Goal: Information Seeking & Learning: Compare options

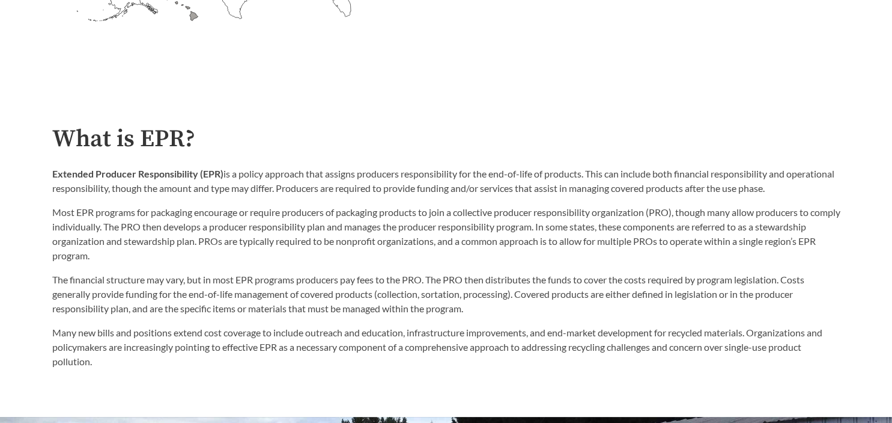
scroll to position [317, 0]
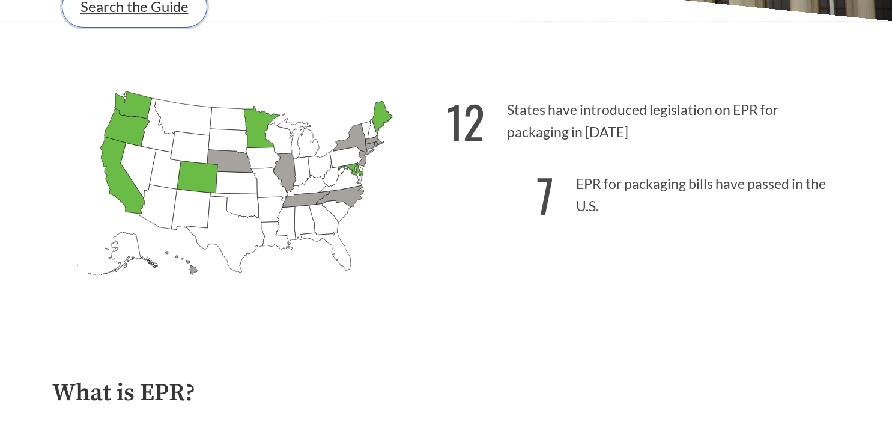
click at [112, 20] on link "Search the Guide" at bounding box center [134, 7] width 145 height 42
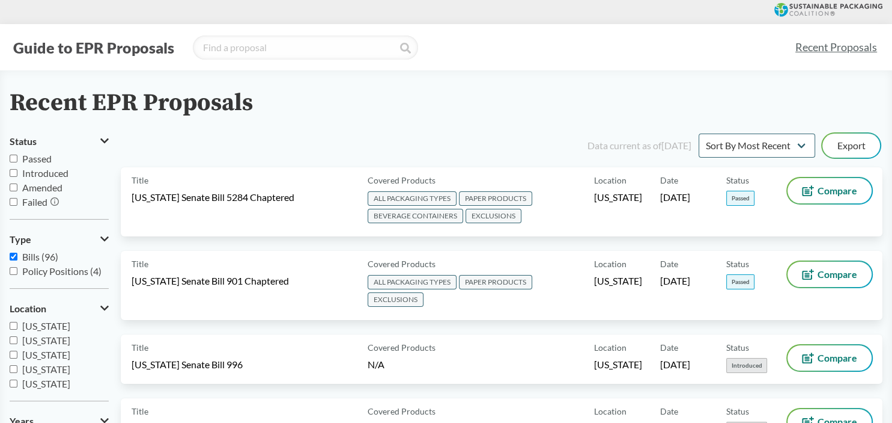
click at [11, 160] on input "Passed" at bounding box center [14, 158] width 8 height 8
checkbox input "true"
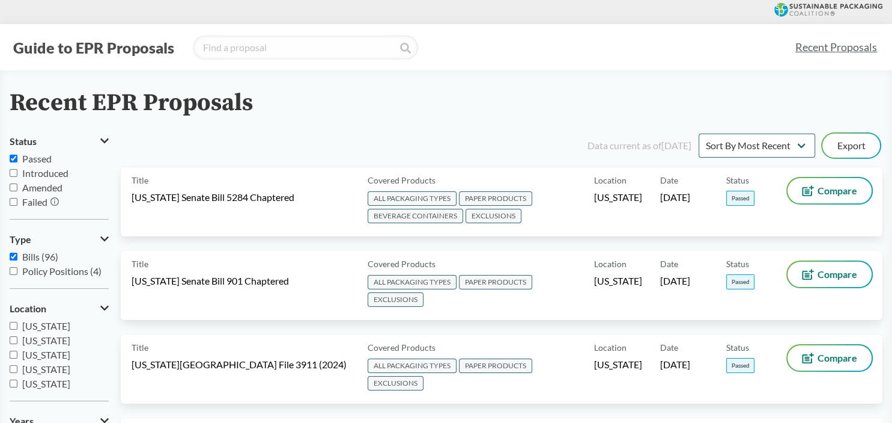
click at [13, 189] on input "Amended" at bounding box center [14, 187] width 8 height 8
checkbox input "true"
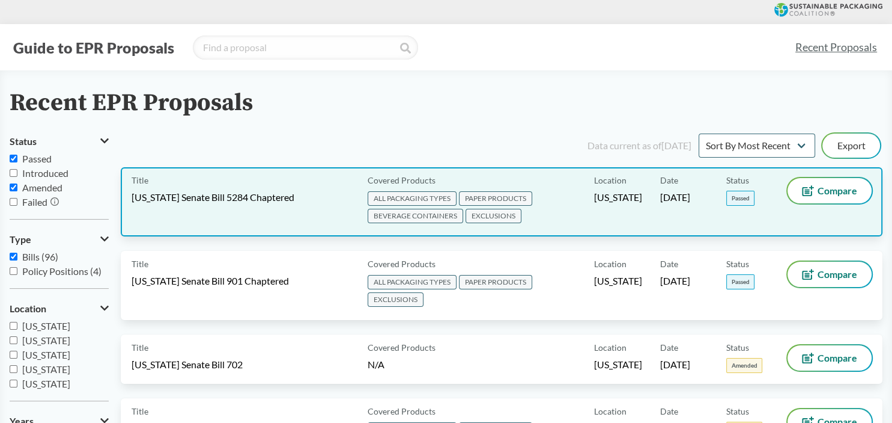
click at [288, 196] on span "[US_STATE] Senate Bill 5284 Chaptered" at bounding box center [213, 197] width 163 height 13
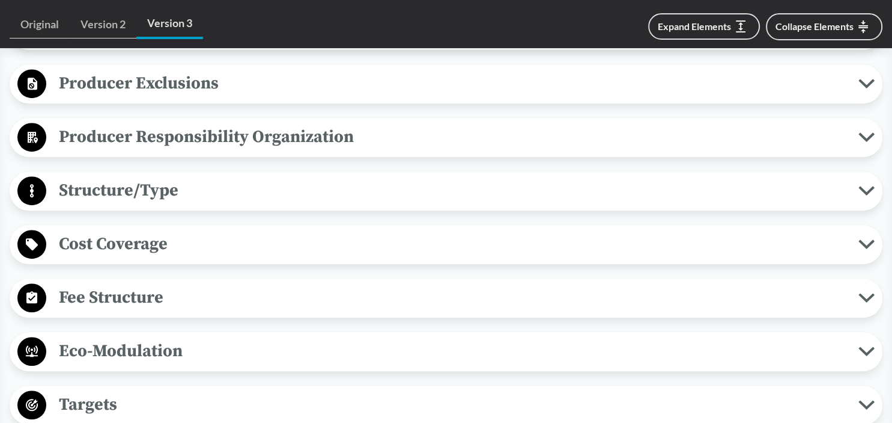
click at [282, 241] on span "Cost Coverage" at bounding box center [452, 243] width 813 height 27
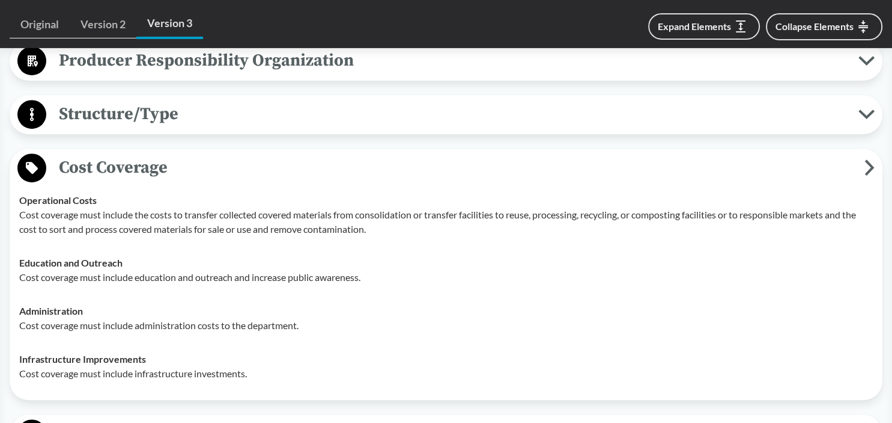
scroll to position [761, 0]
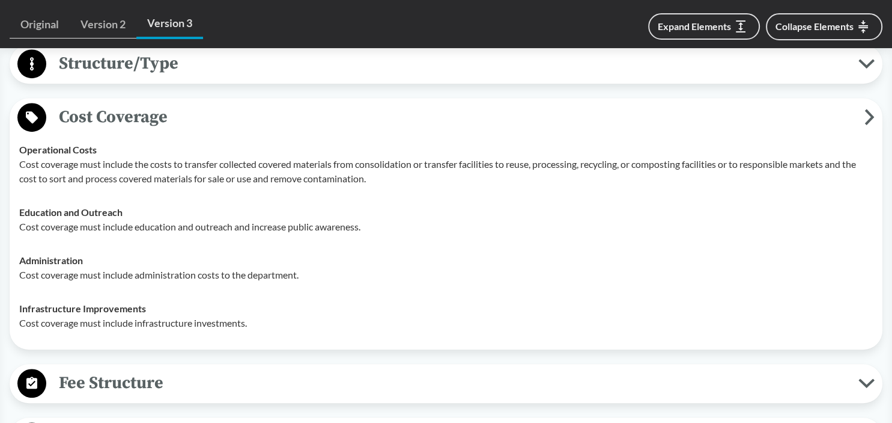
click at [255, 123] on span "Cost Coverage" at bounding box center [455, 116] width 819 height 27
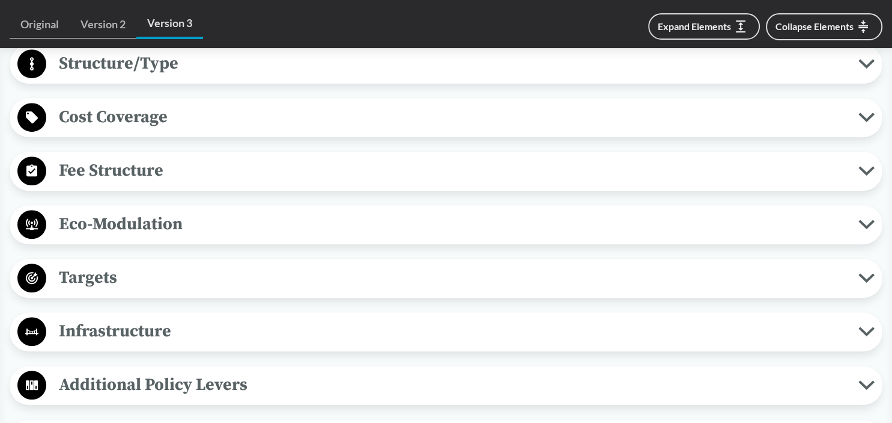
click at [208, 172] on span "Fee Structure" at bounding box center [452, 170] width 813 height 27
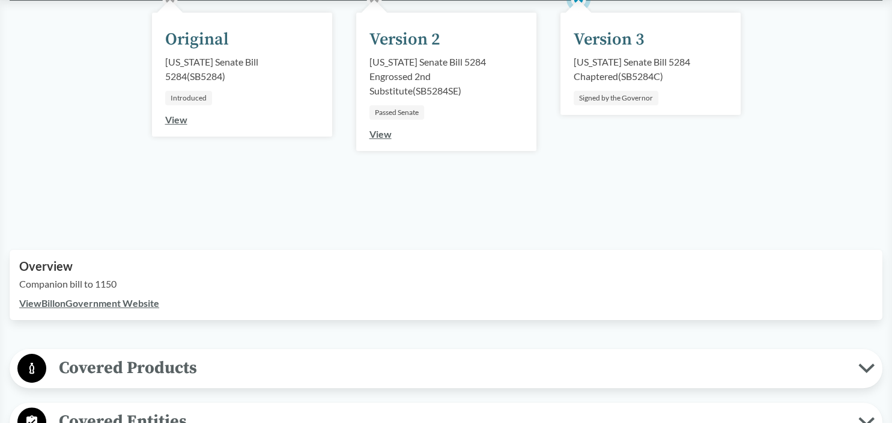
scroll to position [0, 0]
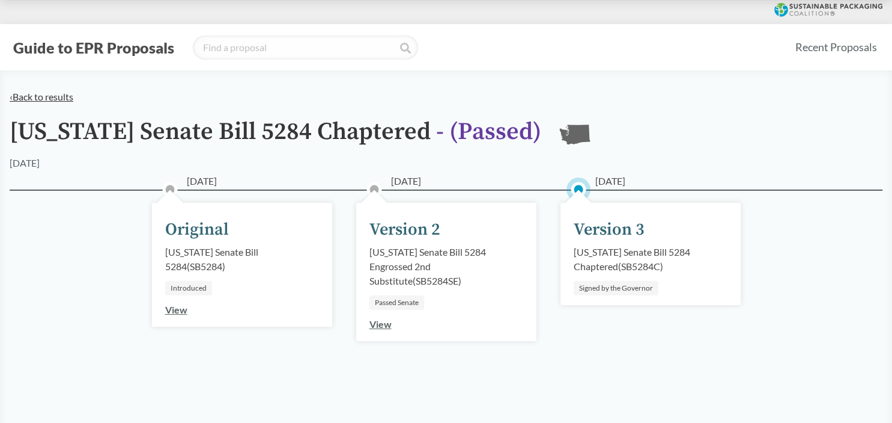
click at [49, 99] on link "‹ Back to results" at bounding box center [42, 96] width 64 height 11
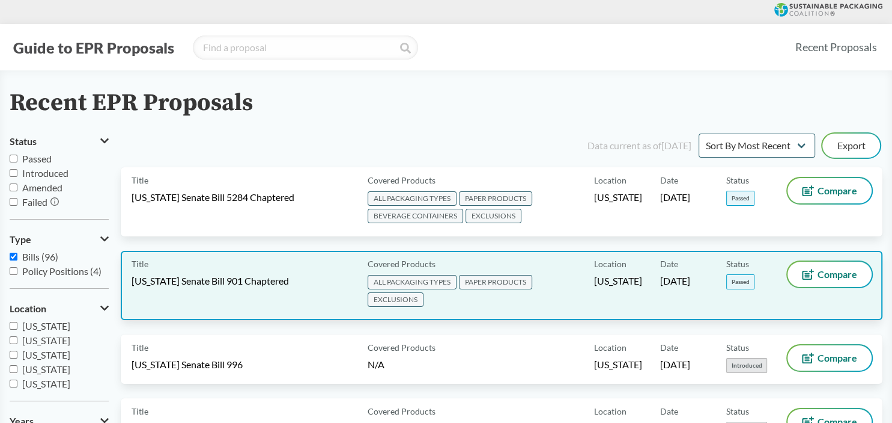
click at [225, 274] on span "[US_STATE] Senate Bill 901 Chaptered" at bounding box center [210, 280] width 157 height 13
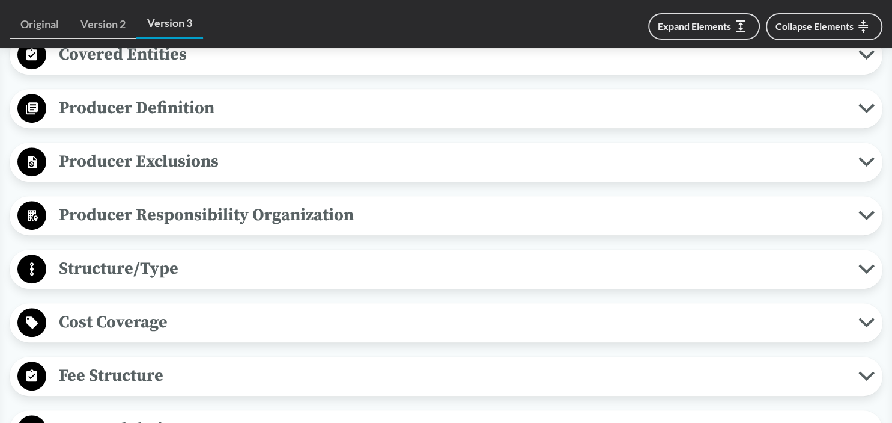
scroll to position [698, 0]
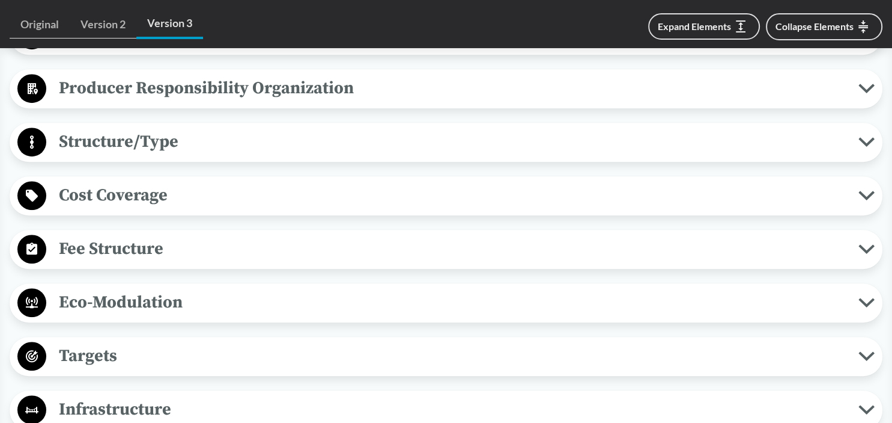
click at [148, 261] on button "Fee Structure" at bounding box center [446, 249] width 865 height 31
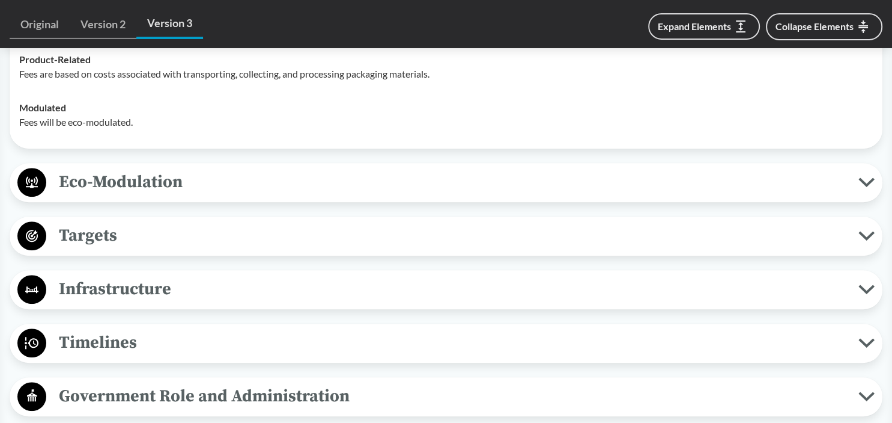
scroll to position [952, 0]
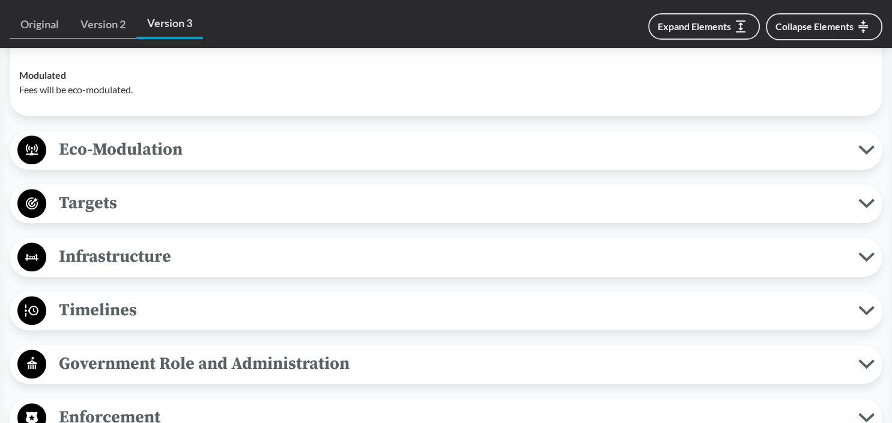
click at [201, 144] on span "Eco-Modulation" at bounding box center [452, 149] width 813 height 27
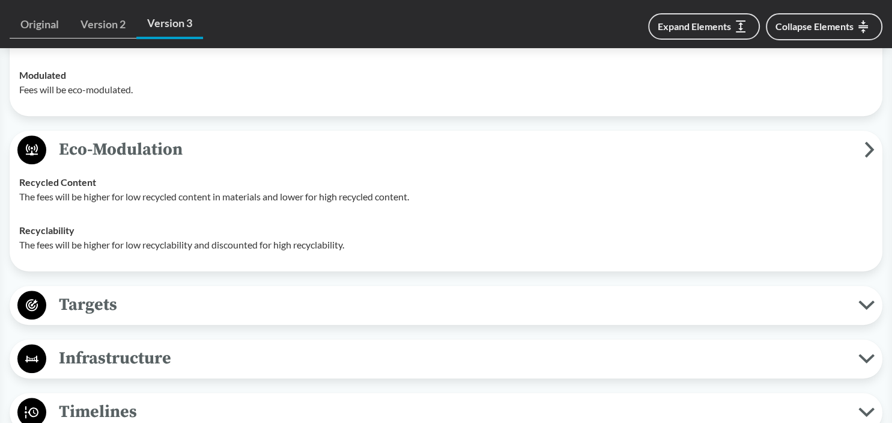
click at [201, 144] on span "Eco-Modulation" at bounding box center [455, 149] width 819 height 27
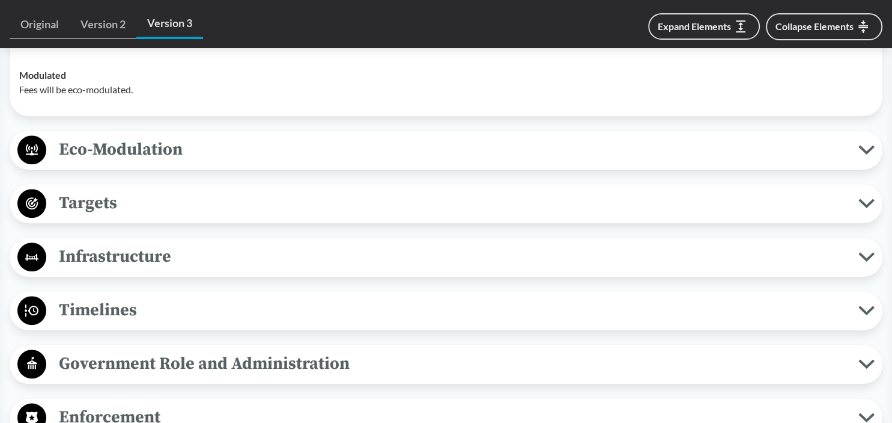
click at [162, 319] on span "Timelines" at bounding box center [452, 309] width 813 height 27
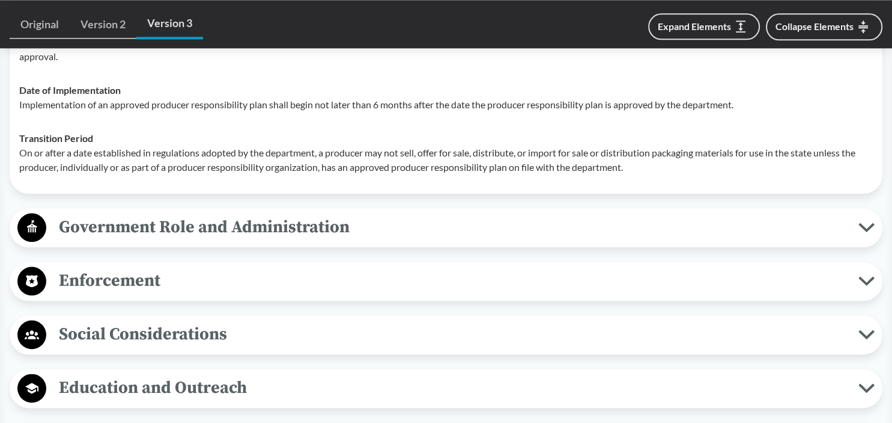
scroll to position [1396, 0]
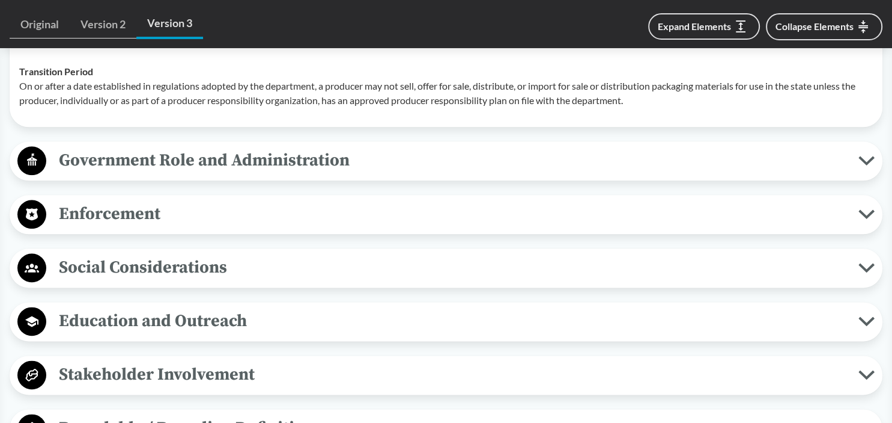
click at [171, 222] on span "Enforcement" at bounding box center [452, 213] width 813 height 27
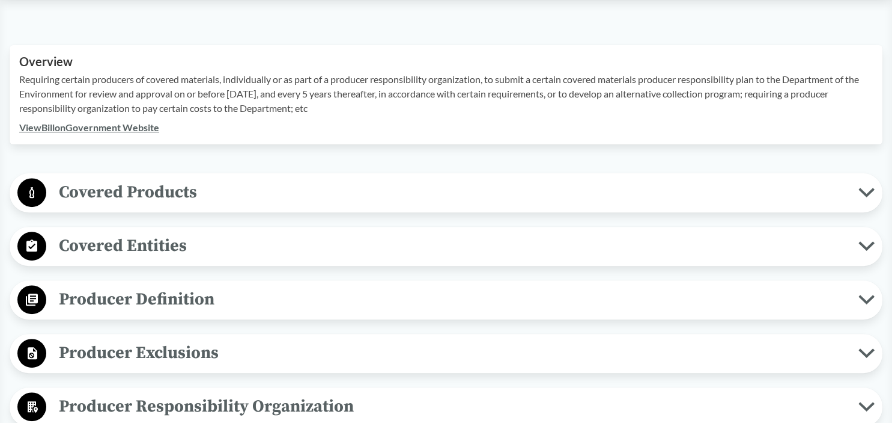
scroll to position [380, 0]
click at [251, 192] on span "Covered Products" at bounding box center [452, 191] width 813 height 27
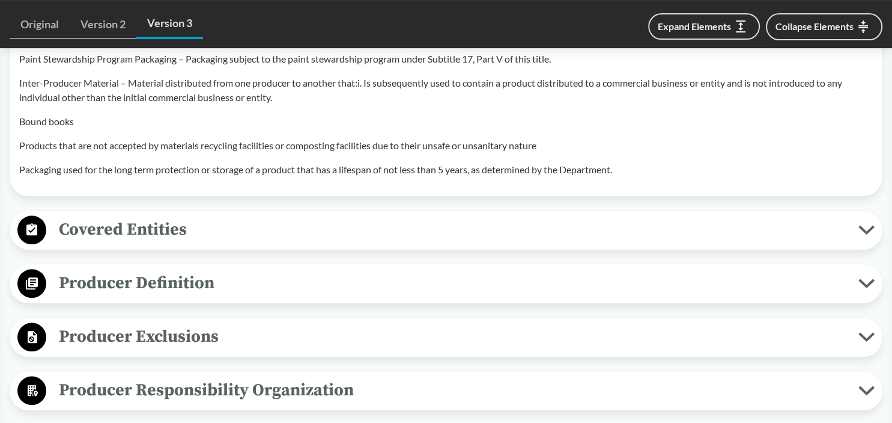
scroll to position [1269, 0]
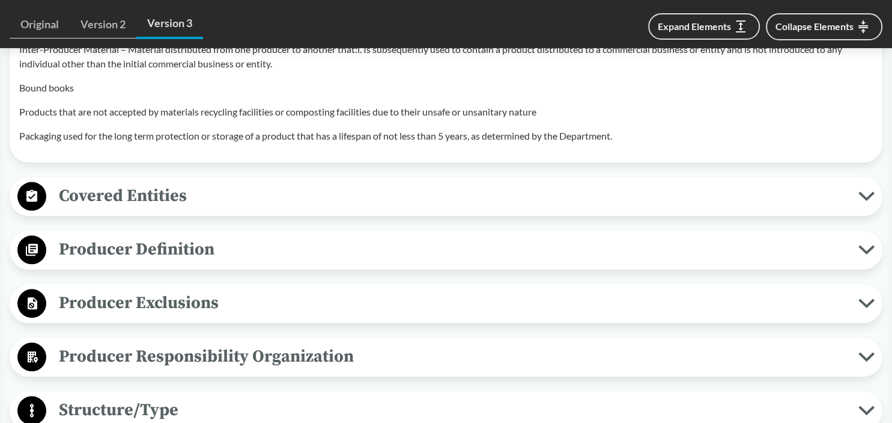
click at [357, 188] on span "Covered Entities" at bounding box center [452, 195] width 813 height 27
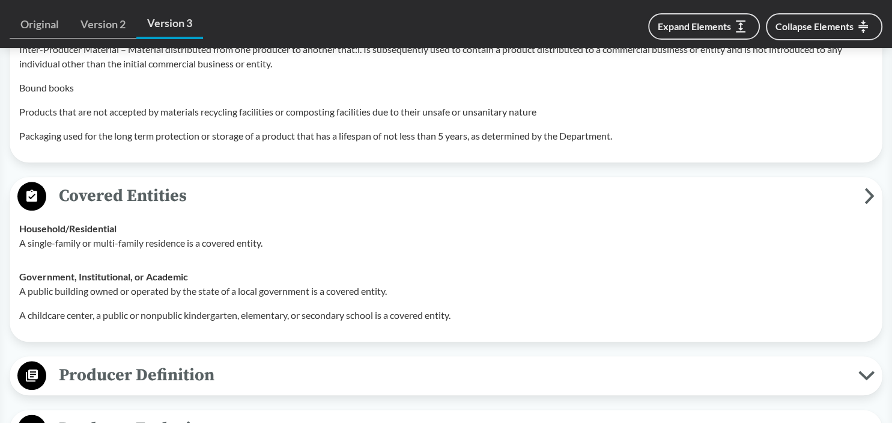
click at [357, 188] on span "Covered Entities" at bounding box center [455, 195] width 819 height 27
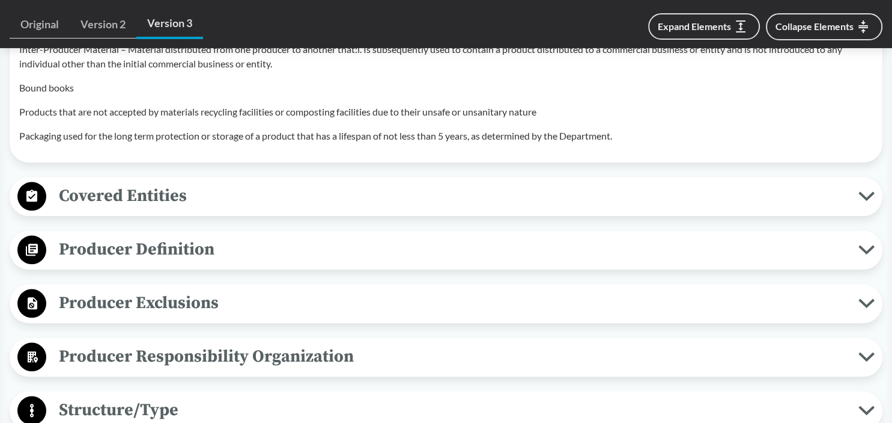
click at [328, 318] on div "Producer Exclusions Small Businesses Producer does not include: De minimis prod…" at bounding box center [446, 303] width 873 height 39
click at [330, 306] on span "Producer Exclusions" at bounding box center [452, 302] width 813 height 27
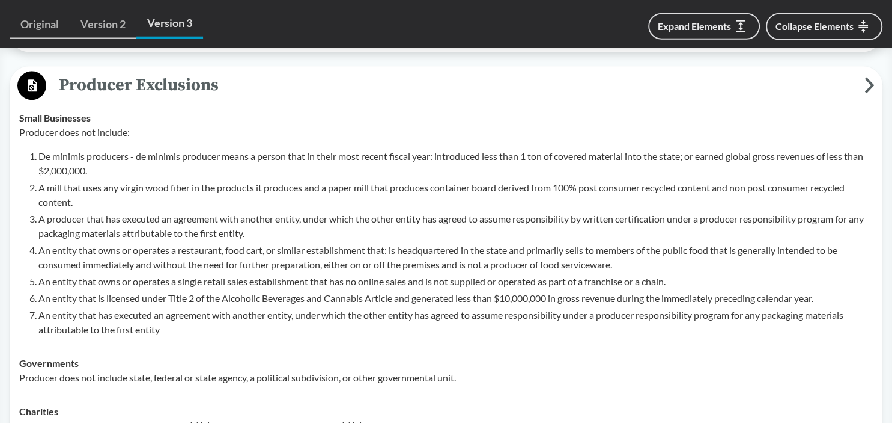
scroll to position [1459, 0]
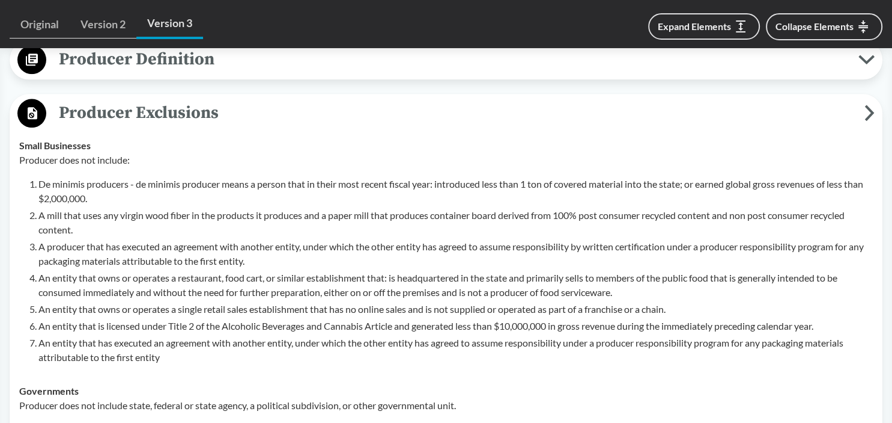
click at [295, 105] on span "Producer Exclusions" at bounding box center [455, 112] width 819 height 27
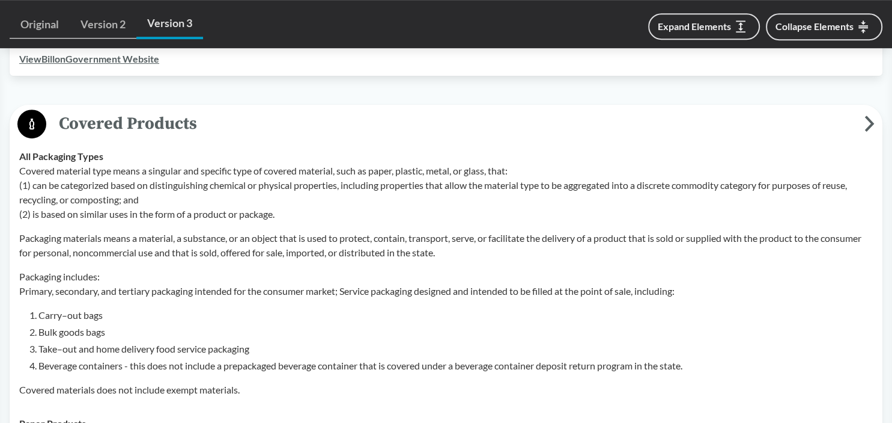
scroll to position [444, 0]
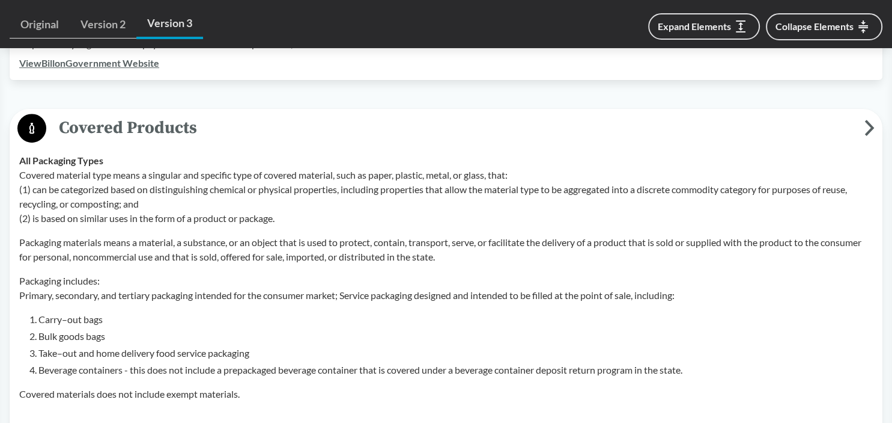
click at [293, 136] on span "Covered Products" at bounding box center [455, 127] width 819 height 27
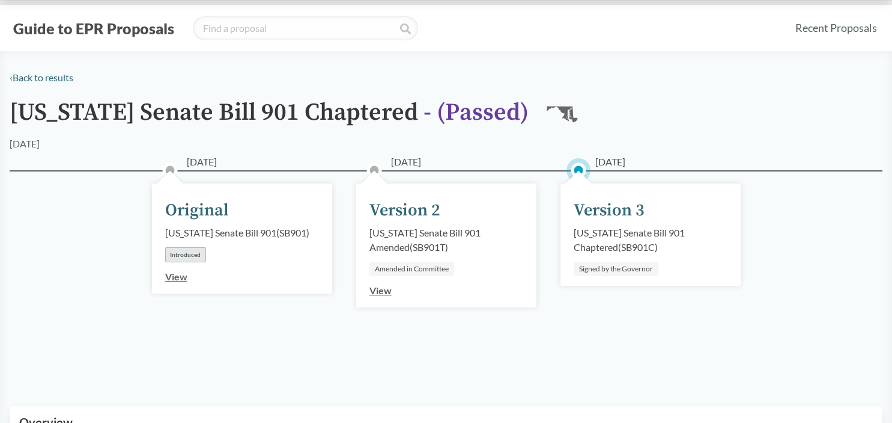
scroll to position [0, 0]
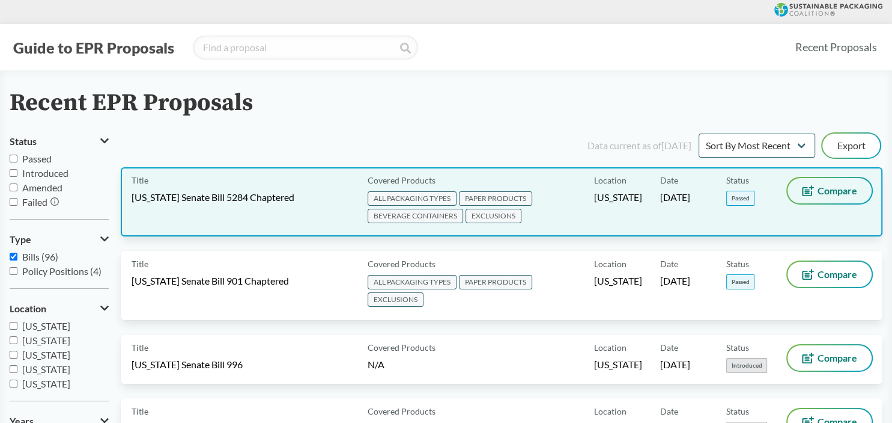
click at [810, 187] on icon at bounding box center [808, 190] width 12 height 11
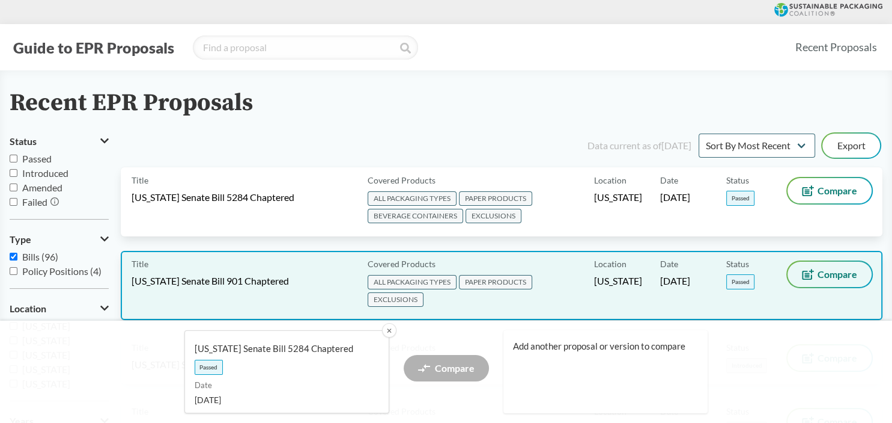
click at [825, 271] on span "Compare" at bounding box center [838, 274] width 40 height 10
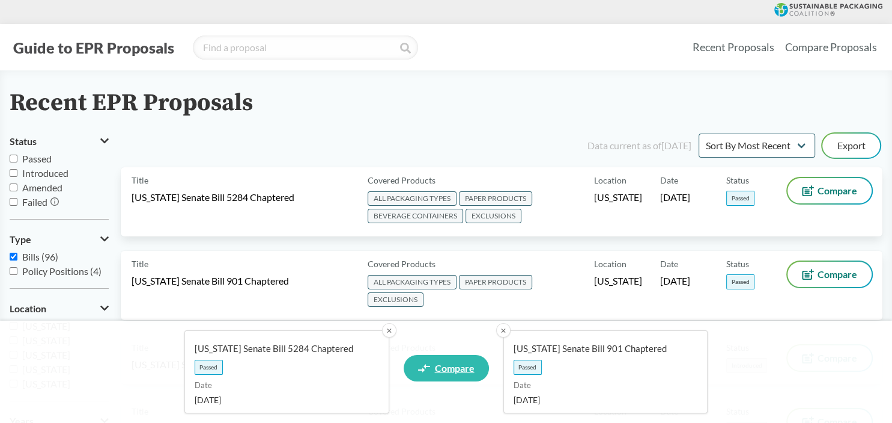
click at [443, 367] on span "Compare" at bounding box center [455, 368] width 40 height 10
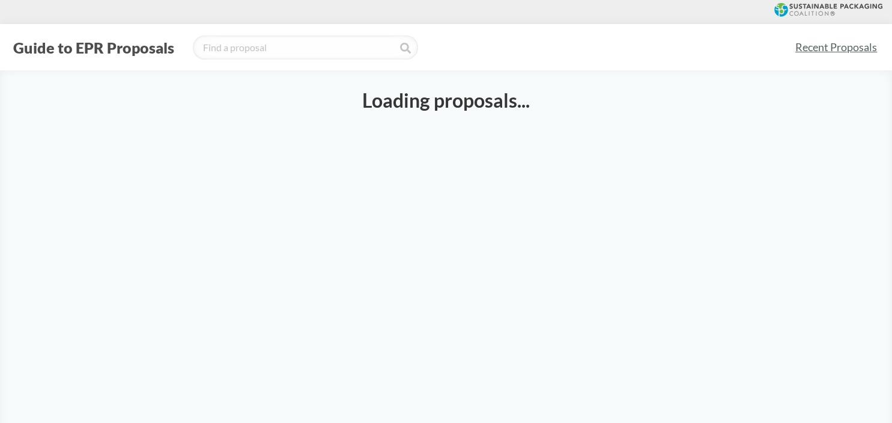
select select "SB5284C"
select select "SB901C"
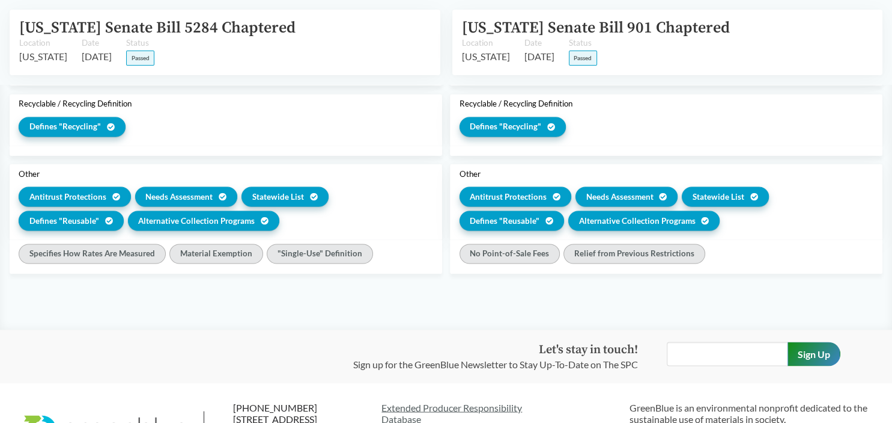
scroll to position [2031, 0]
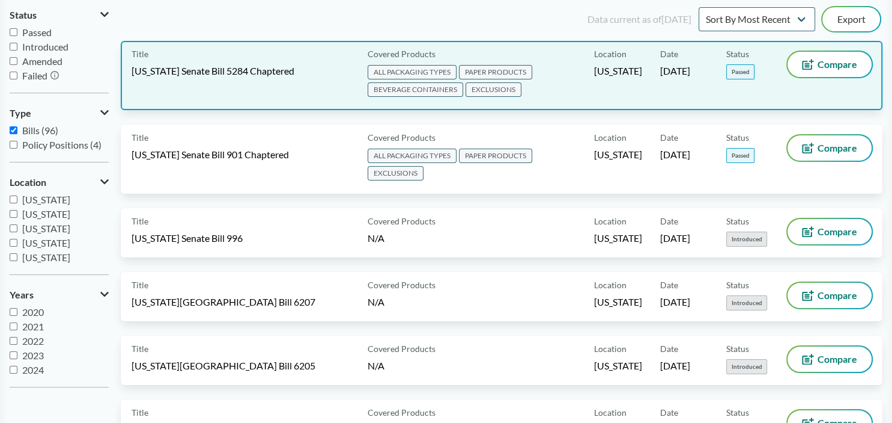
scroll to position [127, 0]
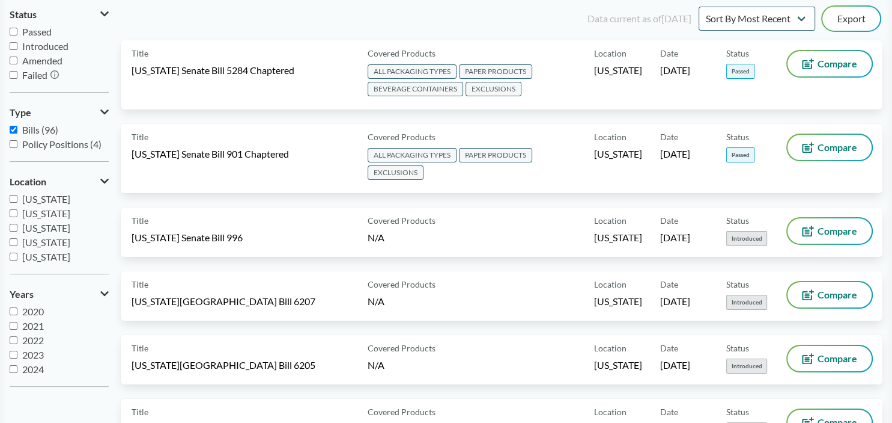
click at [14, 34] on input "Passed" at bounding box center [14, 32] width 8 height 8
checkbox input "true"
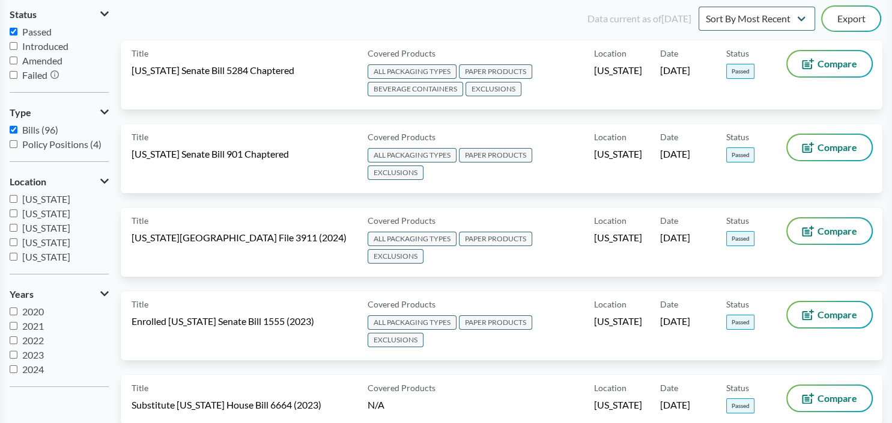
click at [14, 61] on input "Amended" at bounding box center [14, 60] width 8 height 8
checkbox input "true"
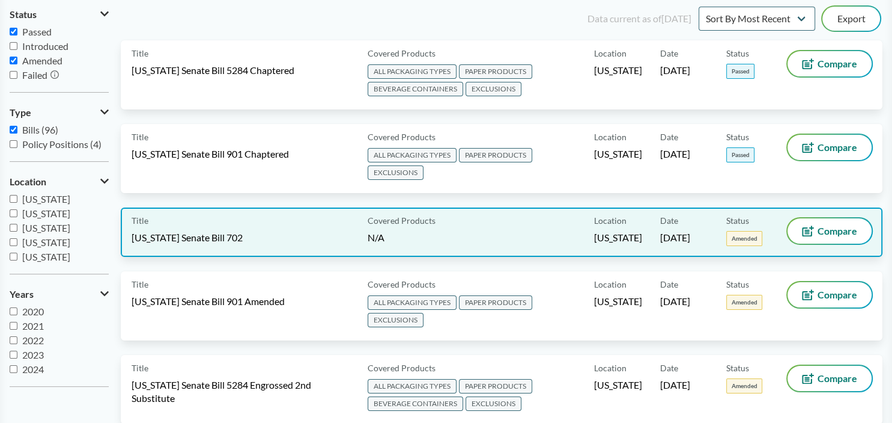
click at [319, 224] on div "Title [US_STATE] Senate Bill 702" at bounding box center [247, 232] width 231 height 28
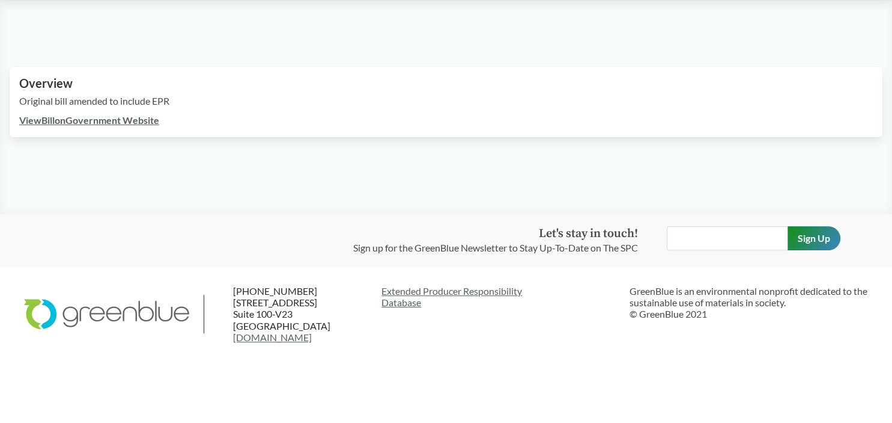
scroll to position [5, 0]
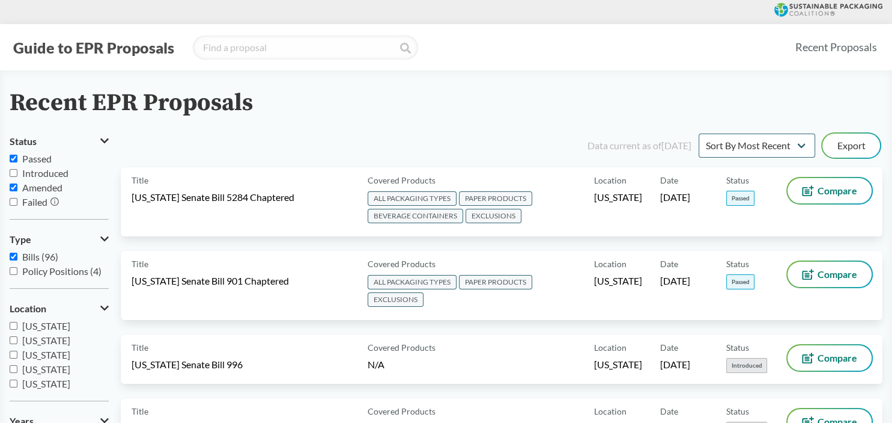
click at [34, 187] on span "Amended" at bounding box center [42, 187] width 40 height 11
click at [17, 187] on input "Amended" at bounding box center [14, 187] width 8 height 8
checkbox input "false"
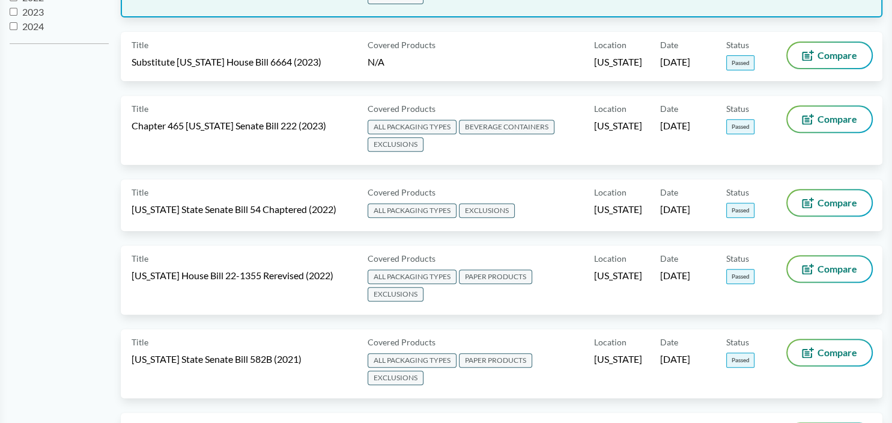
scroll to position [507, 0]
